Goal: Information Seeking & Learning: Learn about a topic

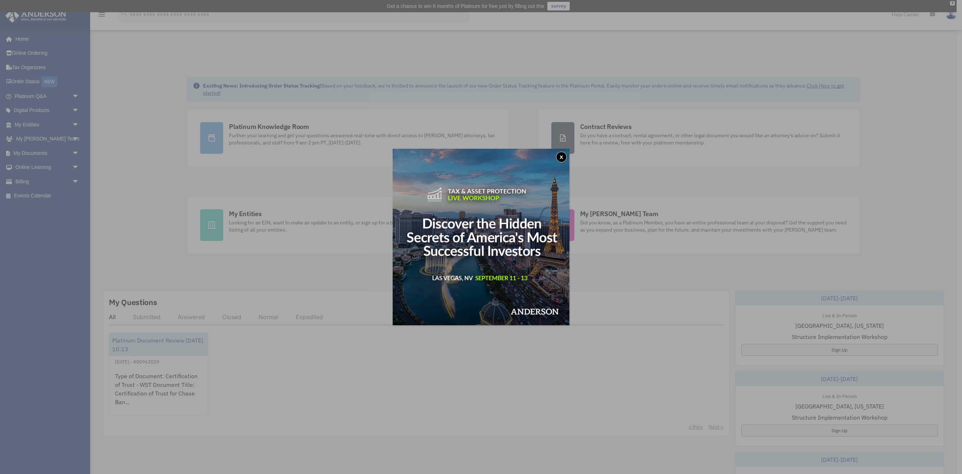
click at [558, 155] on button "x" at bounding box center [561, 157] width 11 height 11
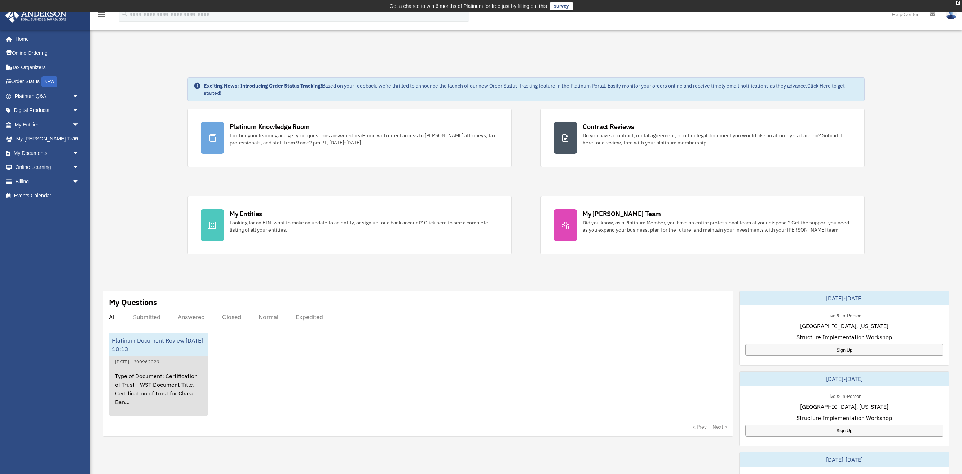
click at [149, 378] on div "Type of Document: Certification of Trust - WST Document Title: Certification of…" at bounding box center [158, 394] width 98 height 56
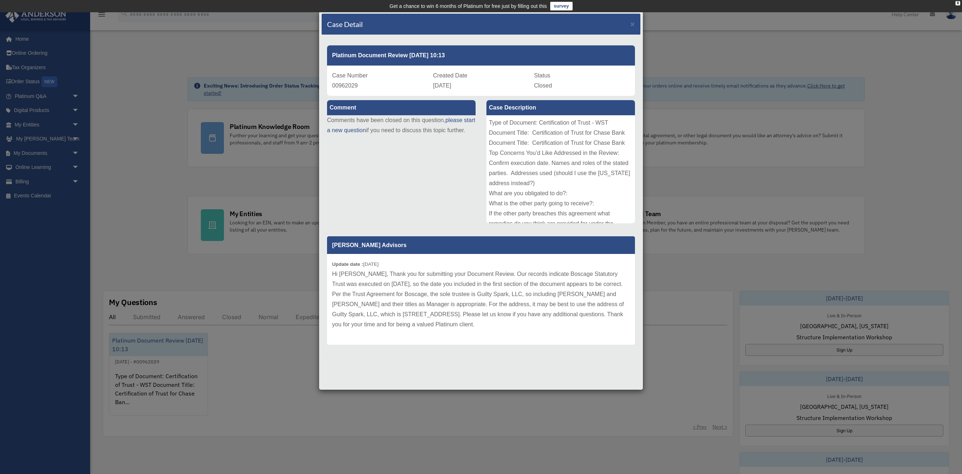
click at [546, 274] on p "Hi Jared, Thank you for submitting your Document Review. Our records indicate B…" at bounding box center [481, 299] width 298 height 61
drag, startPoint x: 546, startPoint y: 274, endPoint x: 360, endPoint y: 285, distance: 186.3
click at [360, 285] on p "Hi Jared, Thank you for submitting your Document Review. Our records indicate B…" at bounding box center [481, 299] width 298 height 61
click at [417, 305] on p "Hi [PERSON_NAME], Thank you for submitting your Document Review. Our records in…" at bounding box center [481, 299] width 298 height 61
drag, startPoint x: 417, startPoint y: 305, endPoint x: 436, endPoint y: 295, distance: 21.3
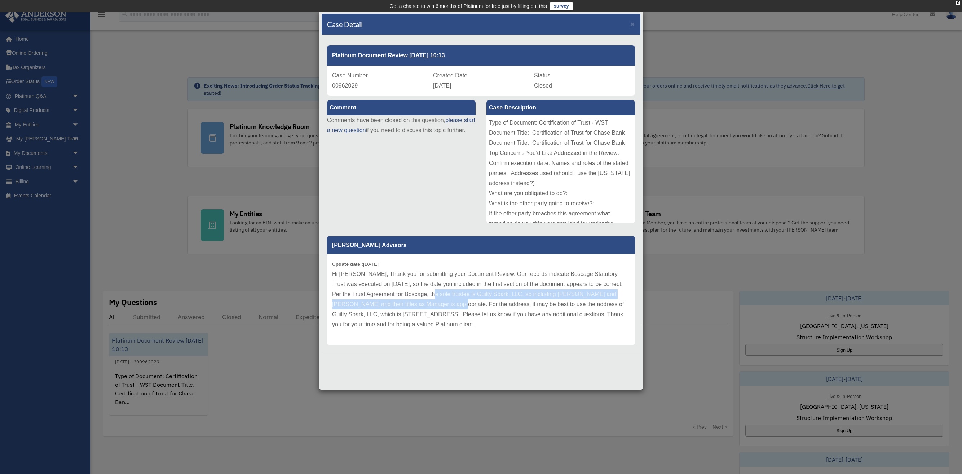
click at [436, 295] on p "Hi [PERSON_NAME], Thank you for submitting your Document Review. Our records in…" at bounding box center [481, 299] width 298 height 61
click at [425, 207] on div "Comment Comments have been closed on this question, please start a new question…" at bounding box center [480, 222] width 319 height 252
click at [632, 24] on span "×" at bounding box center [632, 24] width 5 height 8
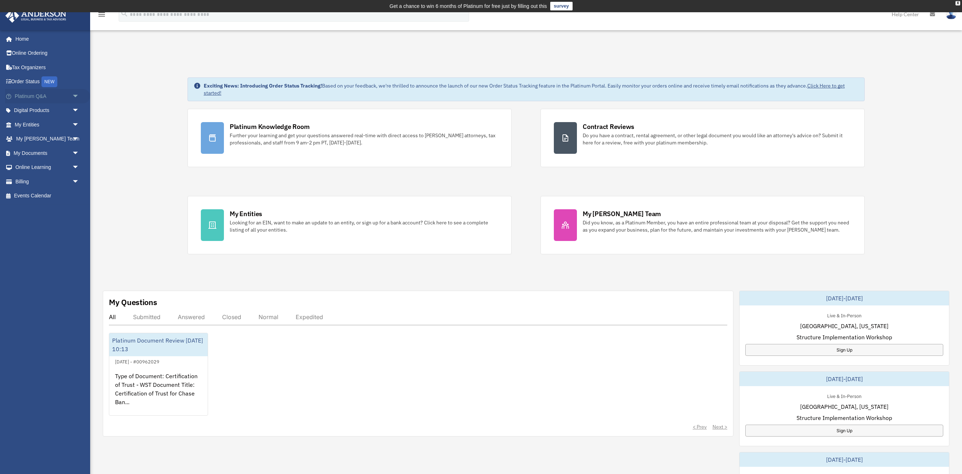
click at [31, 97] on link "Platinum Q&A arrow_drop_down" at bounding box center [47, 96] width 85 height 14
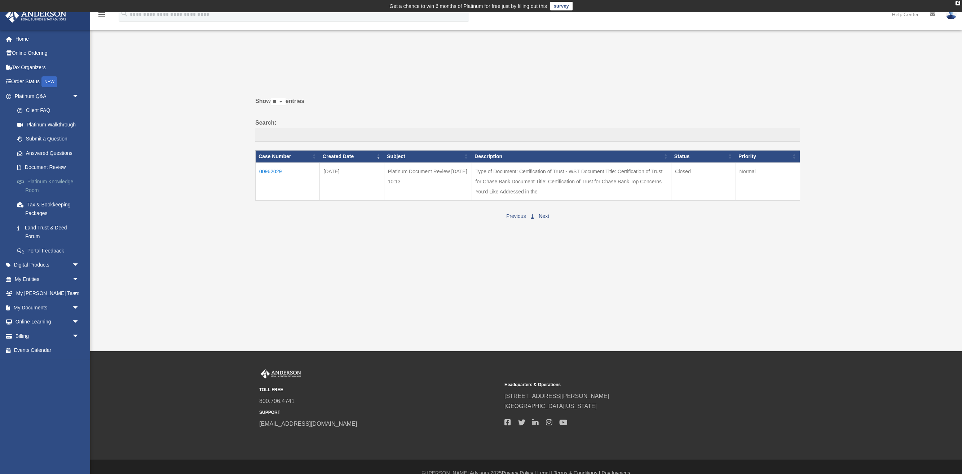
click at [39, 179] on link "Platinum Knowledge Room" at bounding box center [50, 185] width 80 height 23
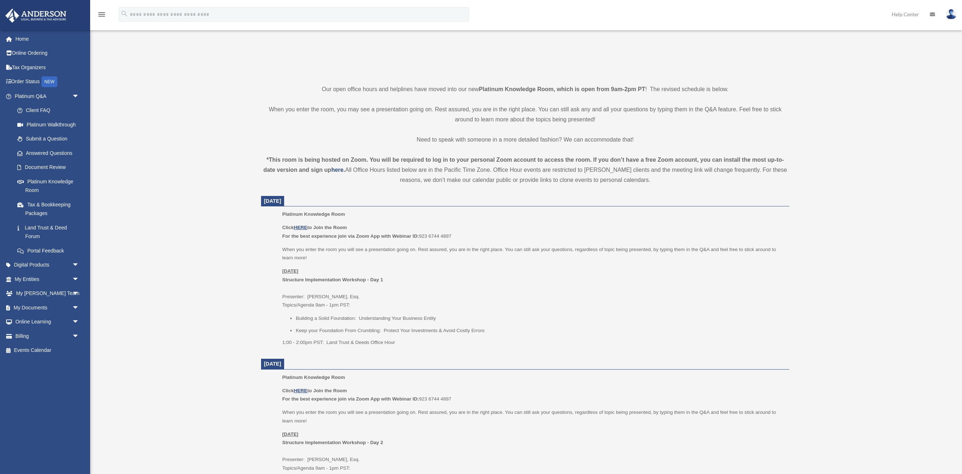
scroll to position [149, 0]
click at [302, 224] on u "HERE" at bounding box center [300, 225] width 13 height 5
click at [56, 166] on link "Document Review" at bounding box center [50, 167] width 80 height 14
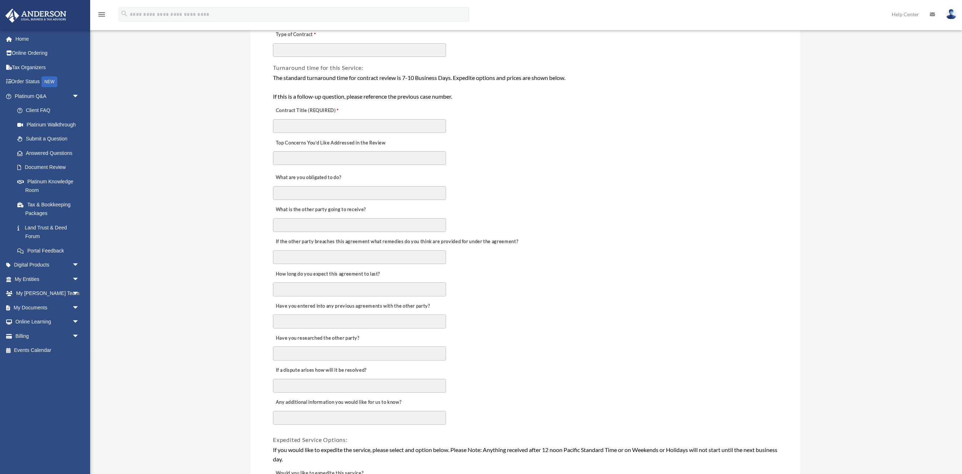
scroll to position [147, 0]
click at [44, 153] on link "Answered Questions" at bounding box center [50, 153] width 80 height 14
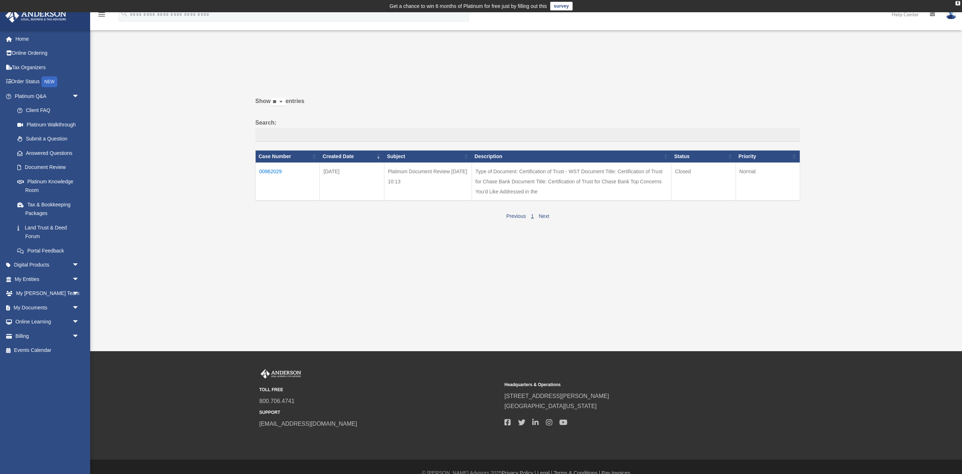
click at [277, 169] on td "00962029" at bounding box center [288, 182] width 64 height 38
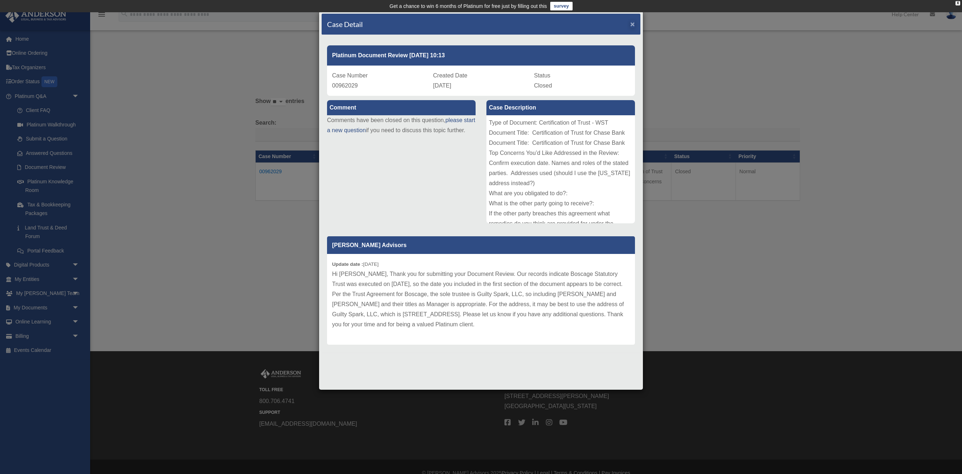
click at [631, 25] on span "×" at bounding box center [632, 24] width 5 height 8
